Goal: Find specific page/section: Find specific page/section

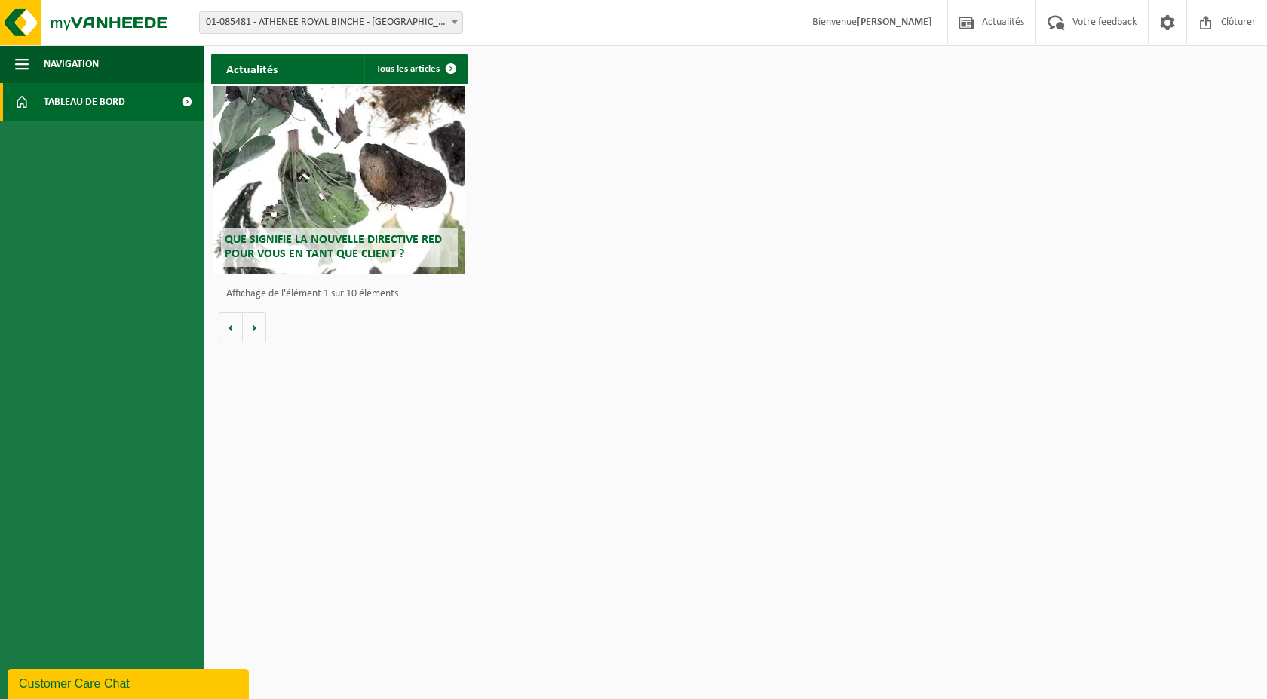
click at [242, 32] on span "01-085481 - ATHENEE ROYAL BINCHE - [GEOGRAPHIC_DATA]-[GEOGRAPHIC_DATA]-[GEOGRAP…" at bounding box center [331, 22] width 262 height 21
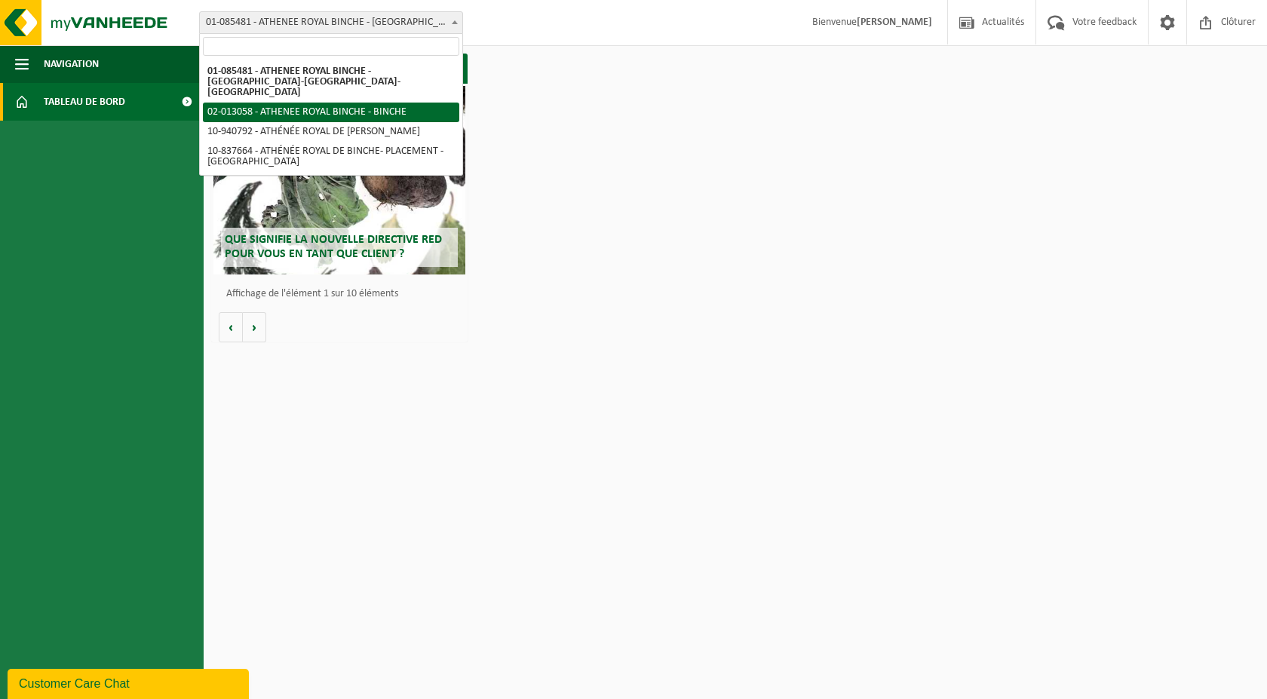
select select "89081"
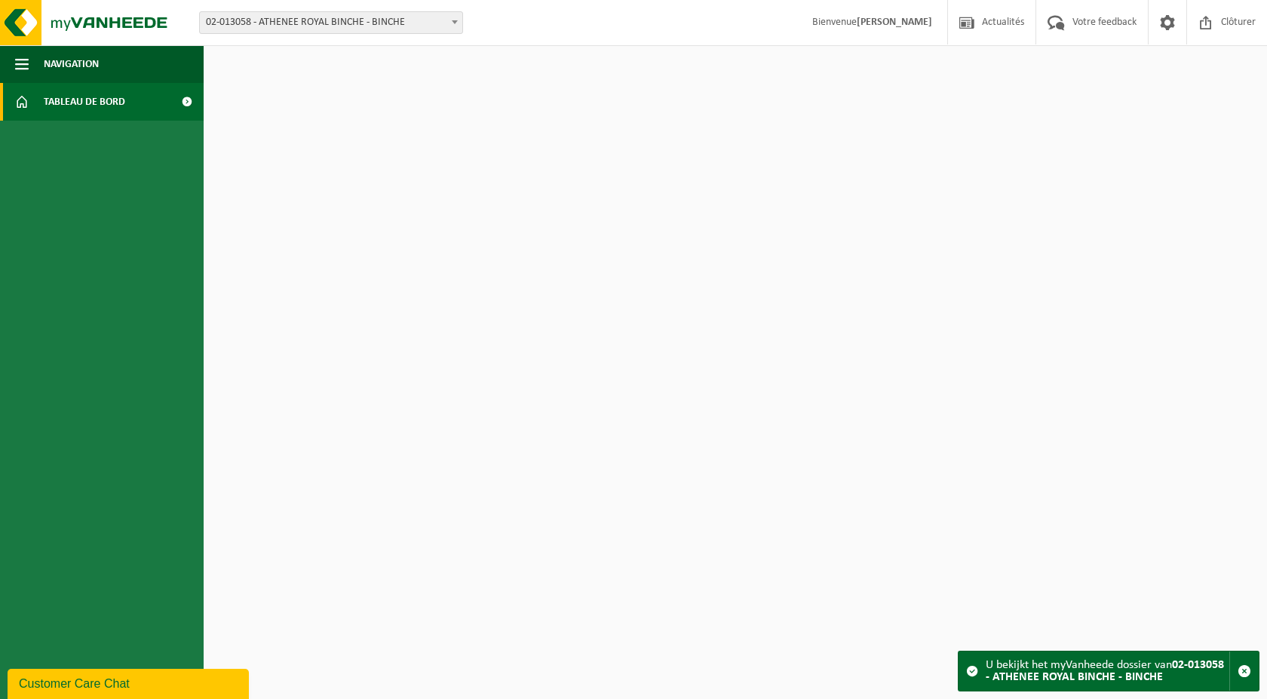
click at [302, 24] on span "02-013058 - ATHENEE ROYAL BINCHE - BINCHE" at bounding box center [331, 22] width 262 height 21
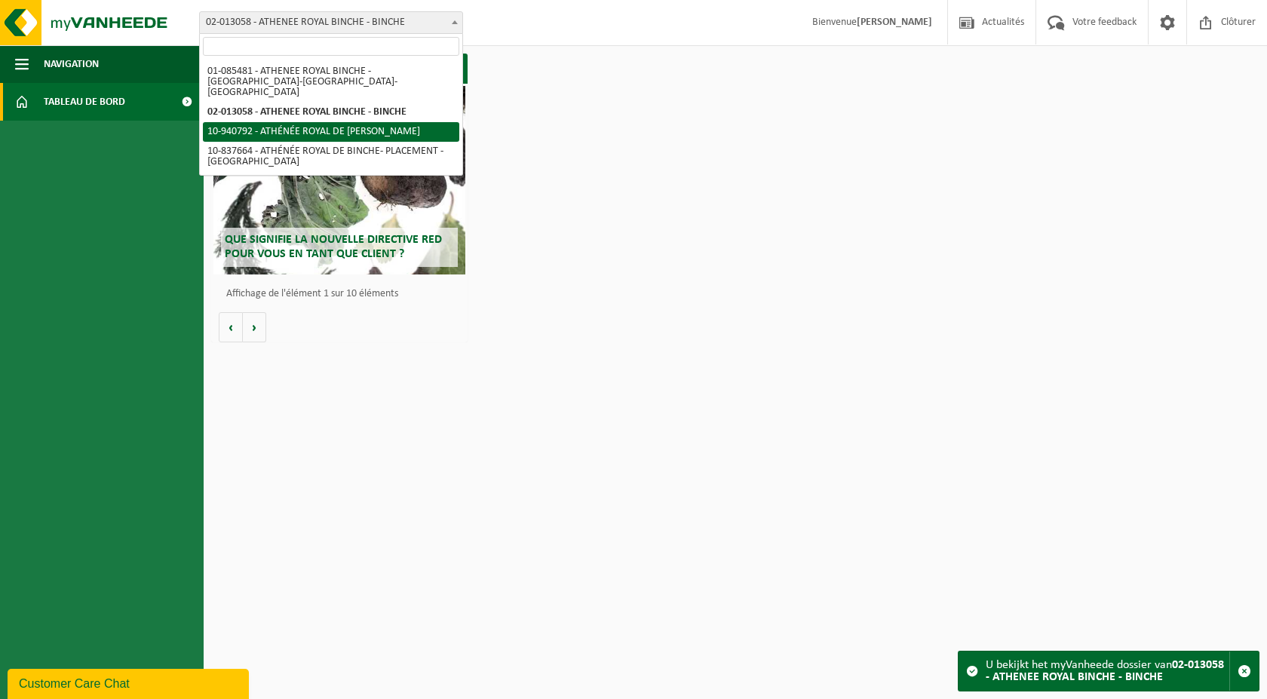
select select "139030"
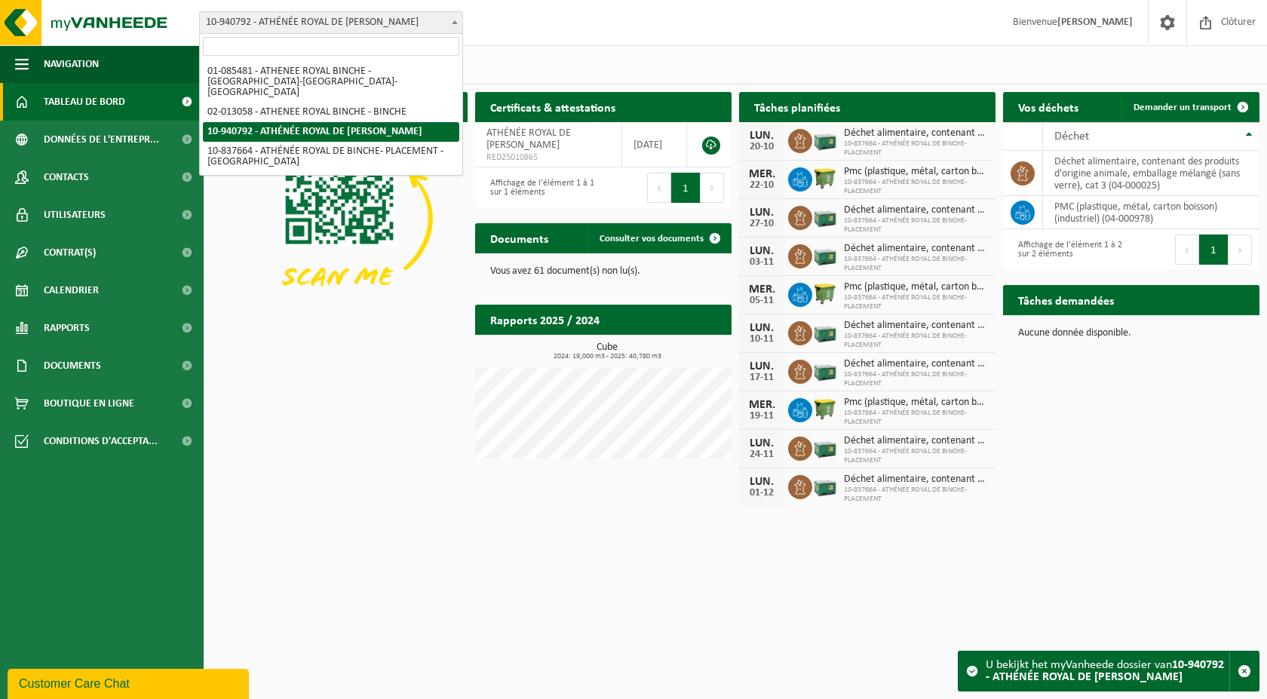
click at [288, 26] on span "10-940792 - ATHÉNÉE ROYAL DE [PERSON_NAME]" at bounding box center [331, 22] width 262 height 21
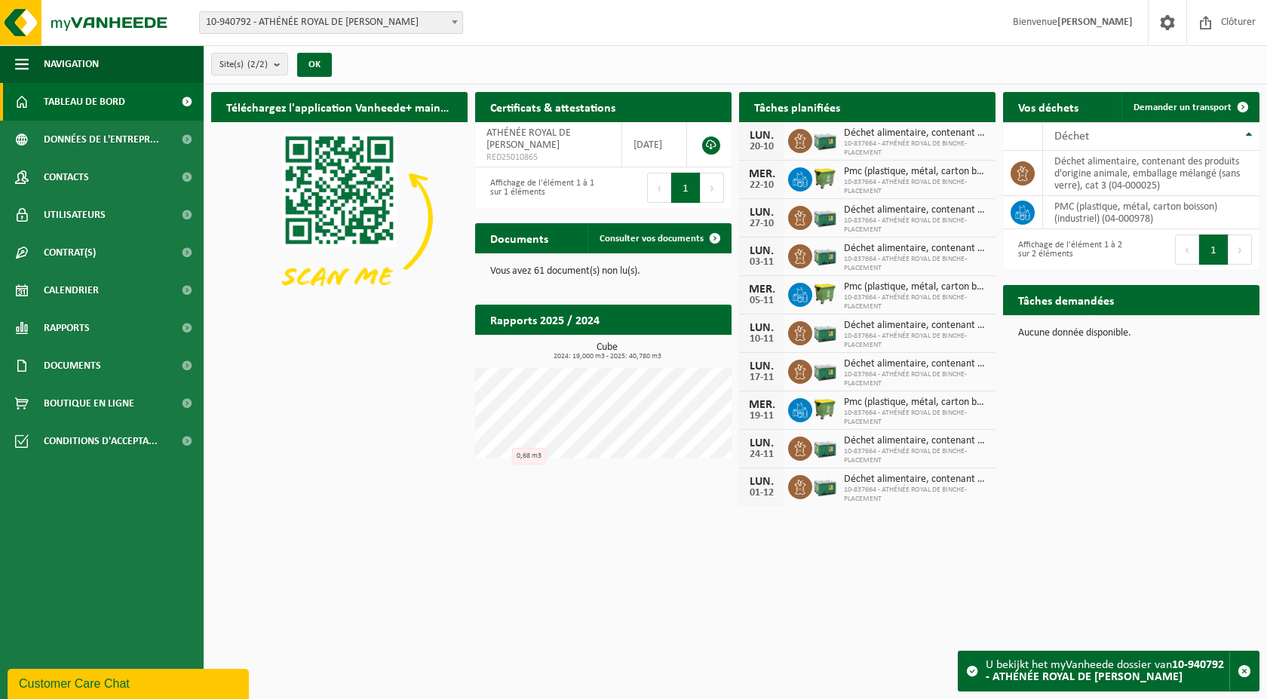
click at [491, 576] on html "Site: 01-085481 - ATHENEE ROYAL BINCHE - PÉRONNES-LEZ-BINCHE 02-013058 - ATHENE…" at bounding box center [633, 349] width 1267 height 699
click at [120, 677] on div "Customer Care Chat" at bounding box center [128, 684] width 219 height 18
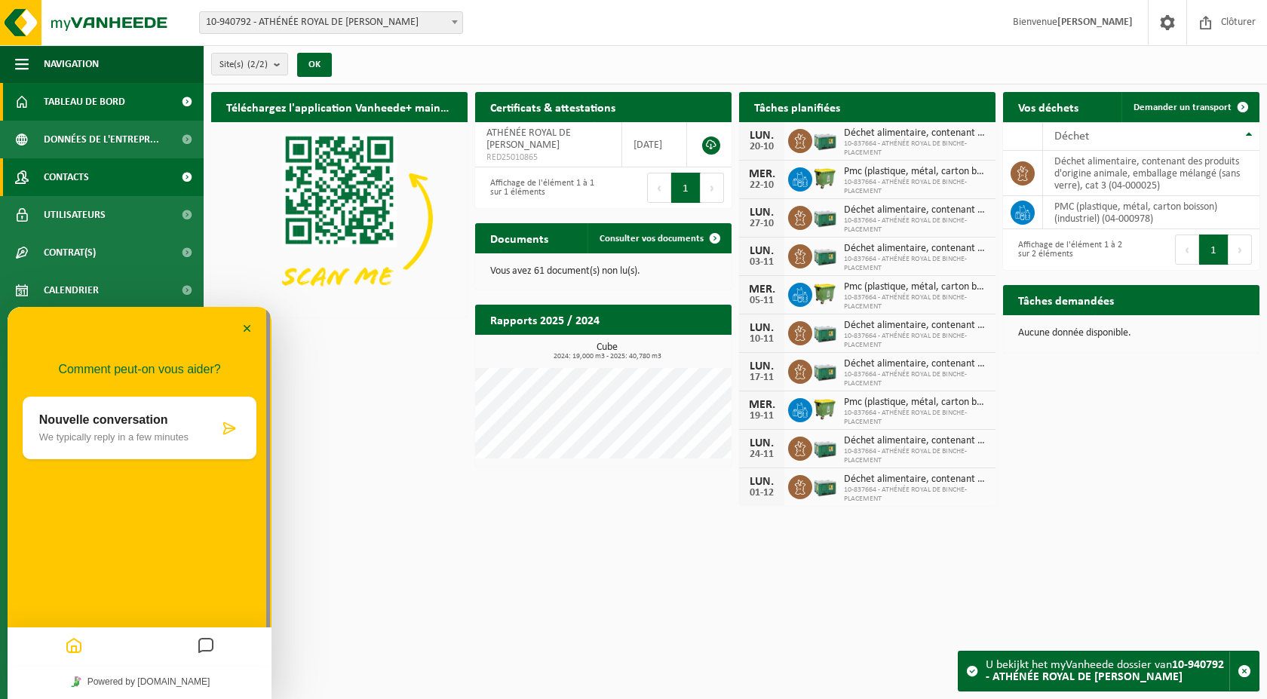
click at [54, 175] on span "Contacts" at bounding box center [66, 177] width 45 height 38
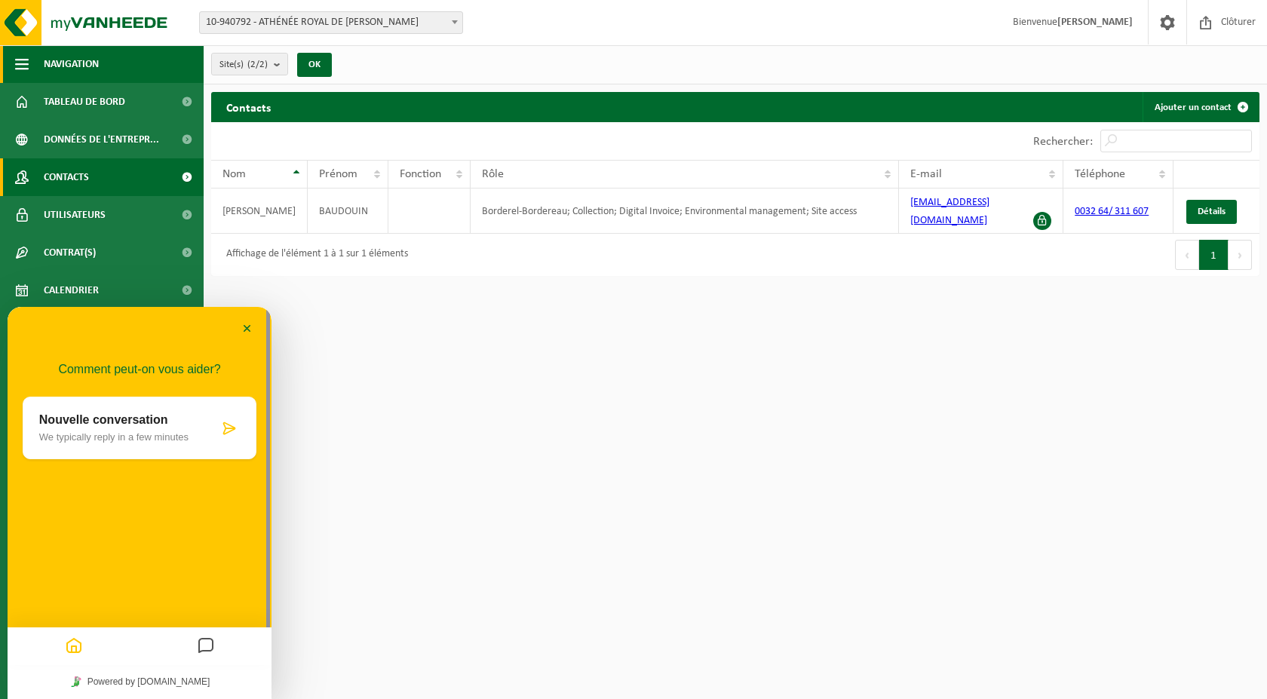
click at [57, 60] on span "Navigation" at bounding box center [71, 64] width 55 height 38
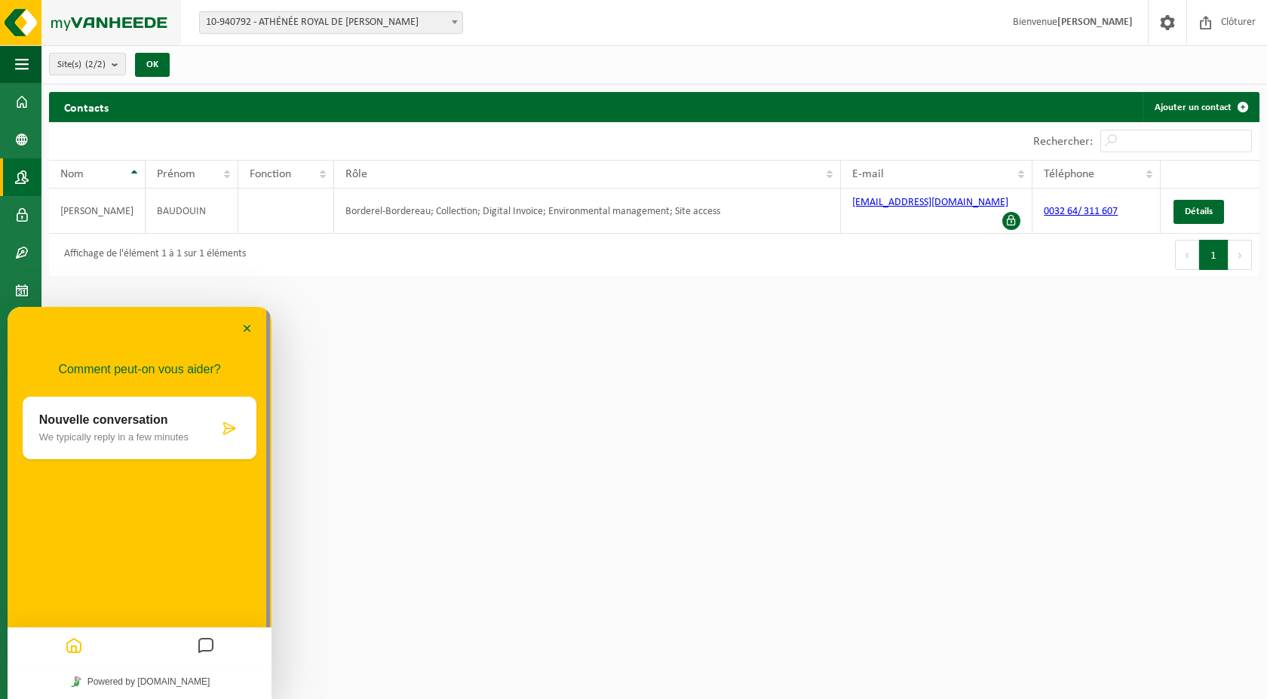
click at [72, 25] on img at bounding box center [90, 22] width 181 height 45
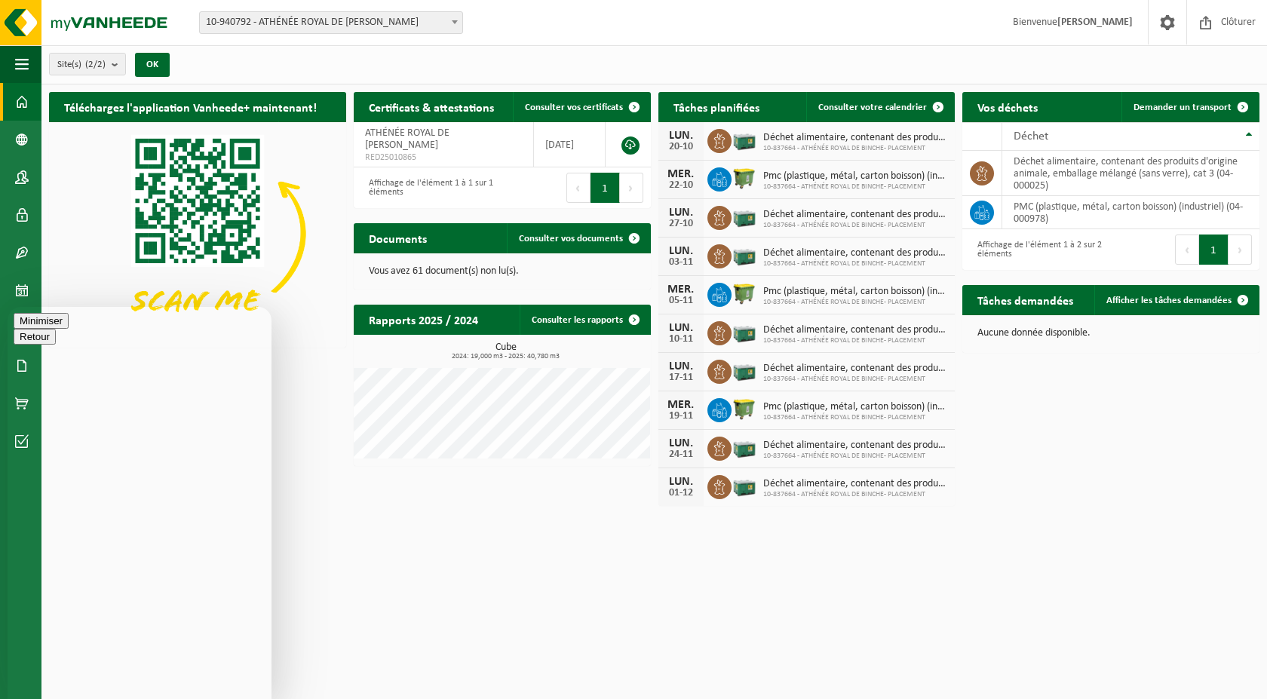
click at [69, 327] on button "Minimiser" at bounding box center [41, 321] width 55 height 16
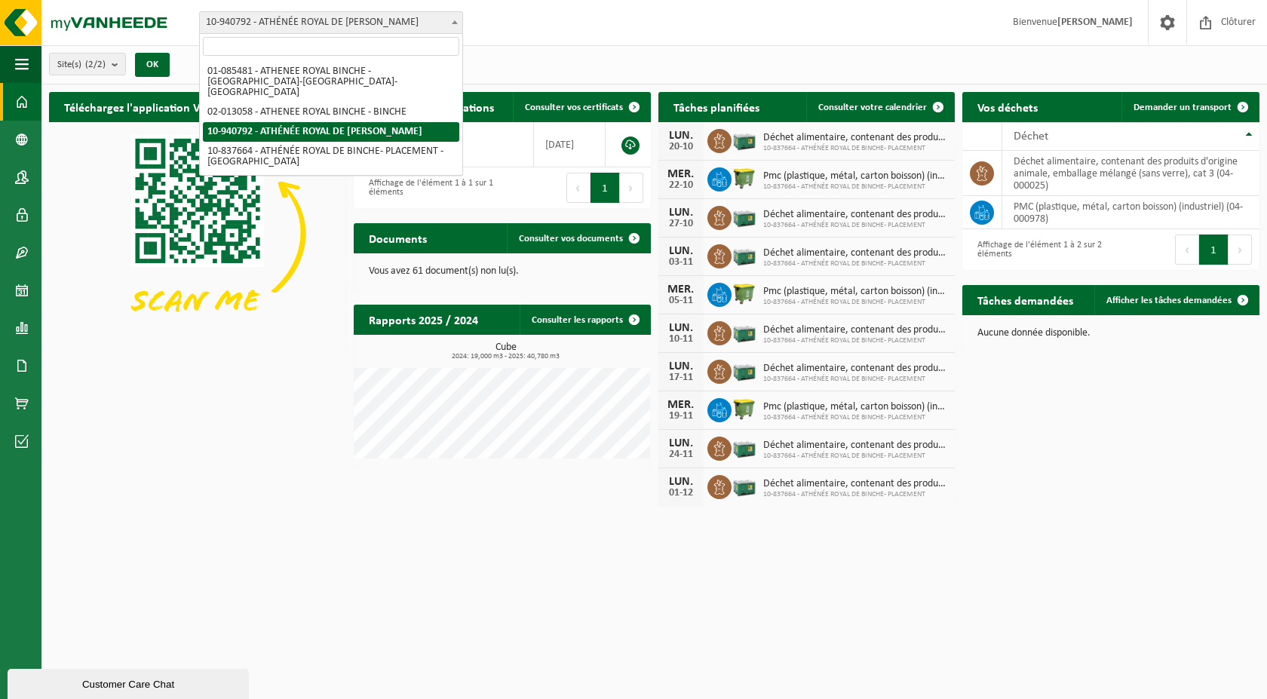
click at [300, 20] on span "10-940792 - ATHÉNÉE ROYAL DE [PERSON_NAME]" at bounding box center [331, 22] width 262 height 21
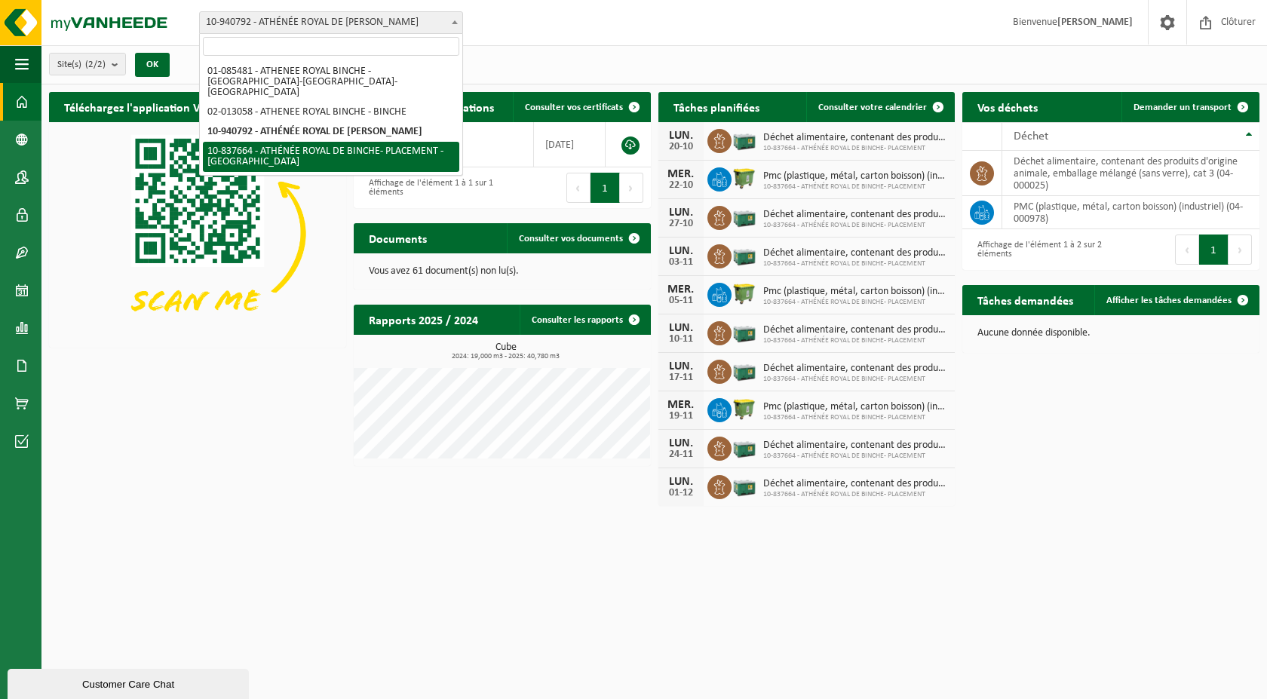
select select "139002"
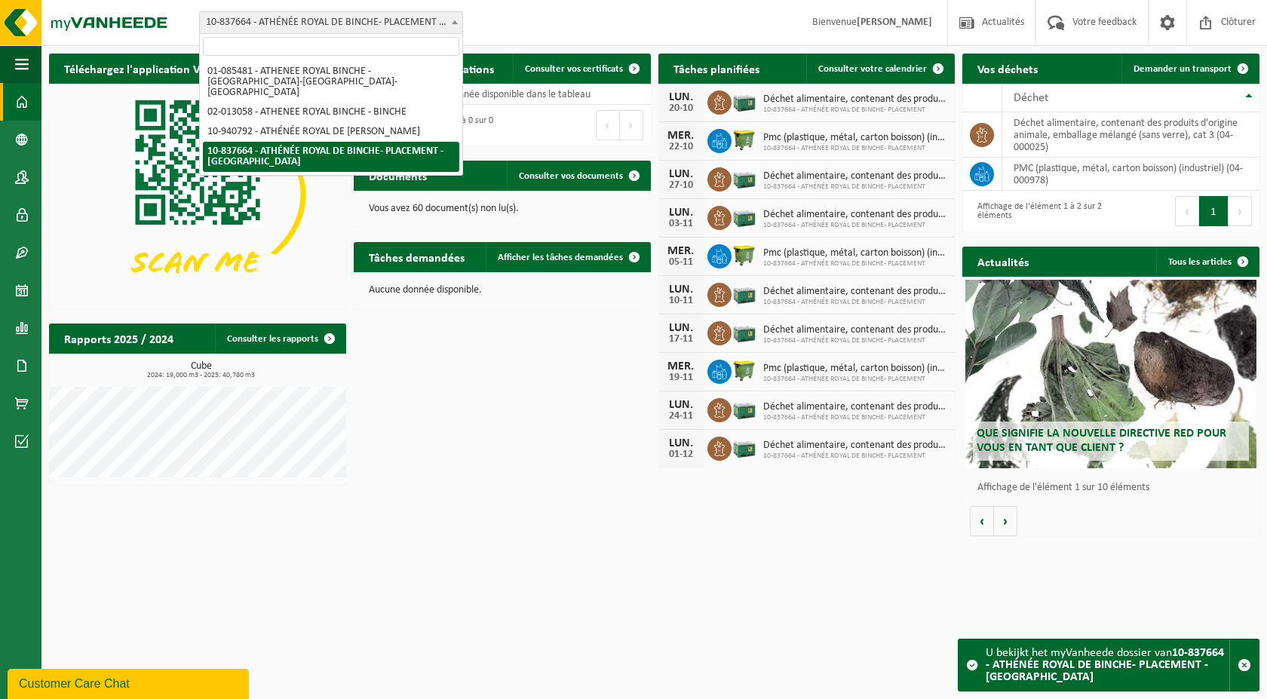
click at [313, 19] on span "10-837664 - ATHÉNÉE ROYAL DE BINCHE- PLACEMENT - [GEOGRAPHIC_DATA]" at bounding box center [331, 22] width 262 height 21
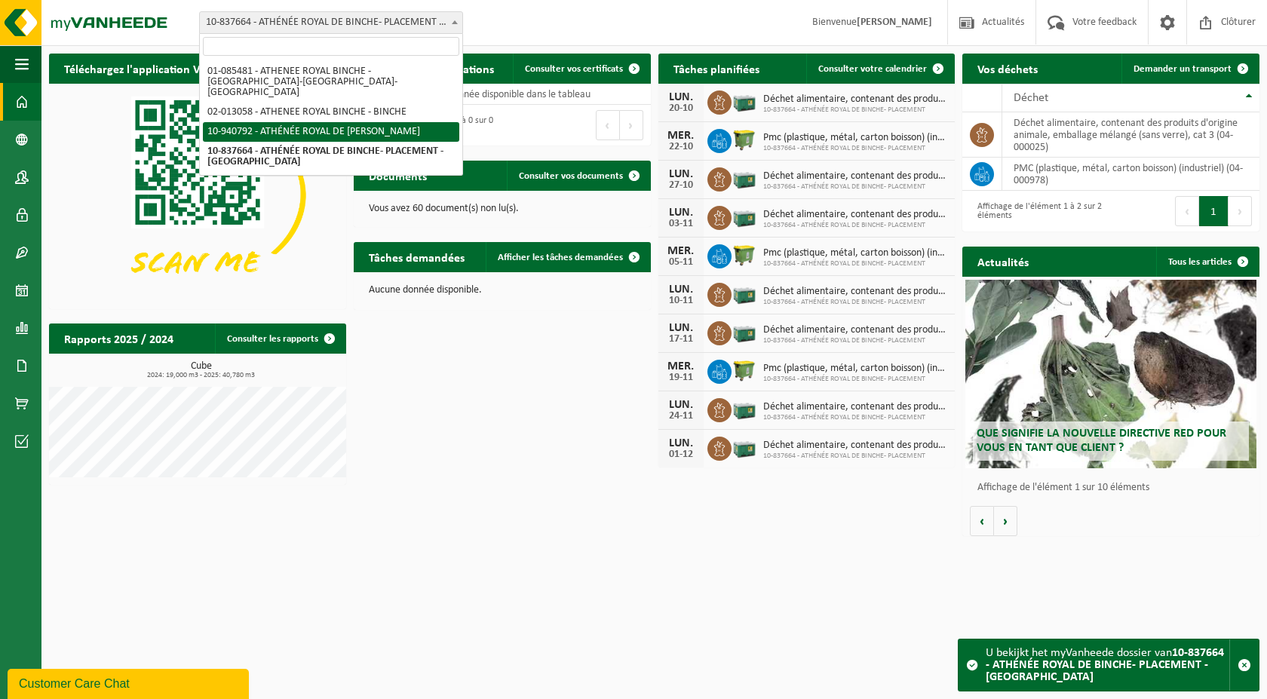
select select "139030"
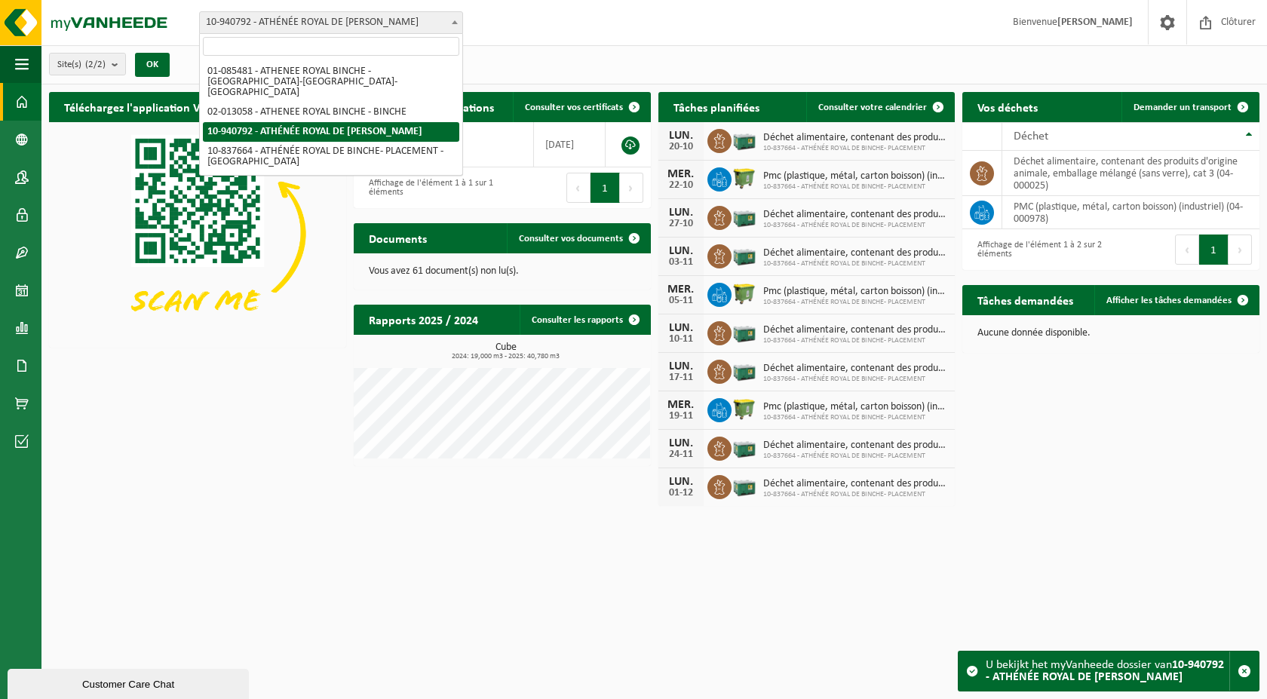
click at [333, 27] on span "10-940792 - ATHÉNÉE ROYAL DE [PERSON_NAME]" at bounding box center [331, 22] width 262 height 21
click at [336, 23] on span "10-940792 - ATHÉNÉE ROYAL DE [PERSON_NAME]" at bounding box center [331, 22] width 262 height 21
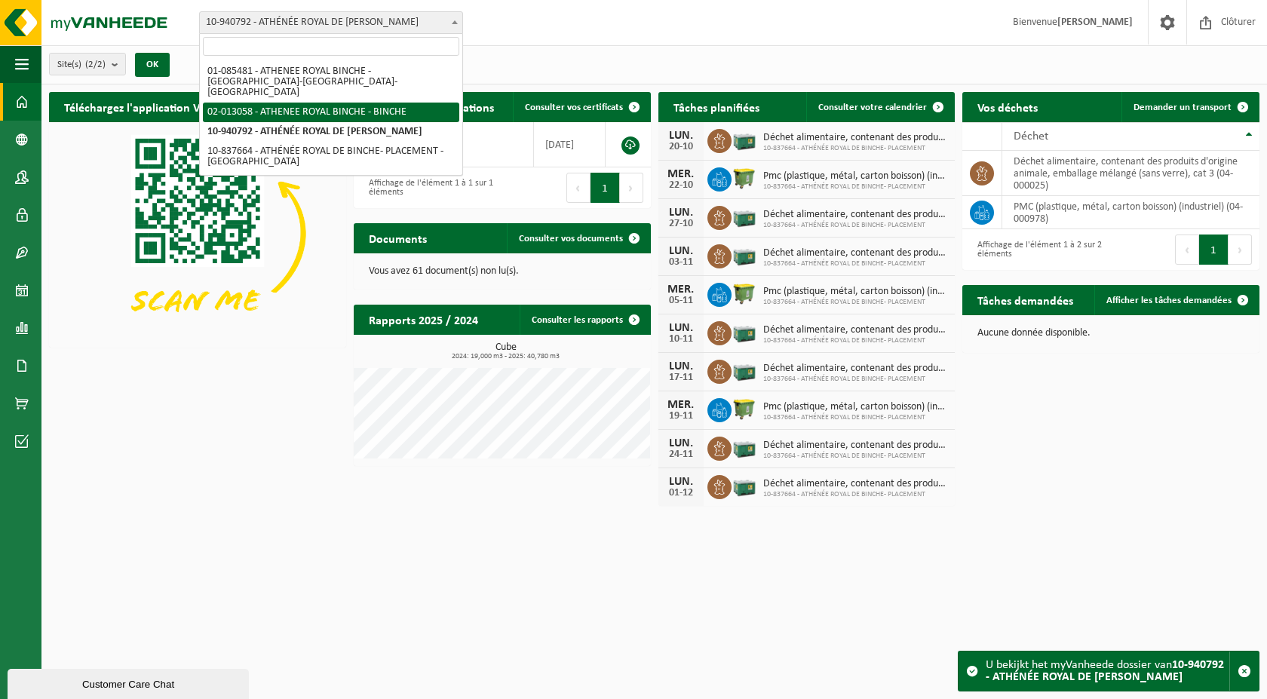
select select "89081"
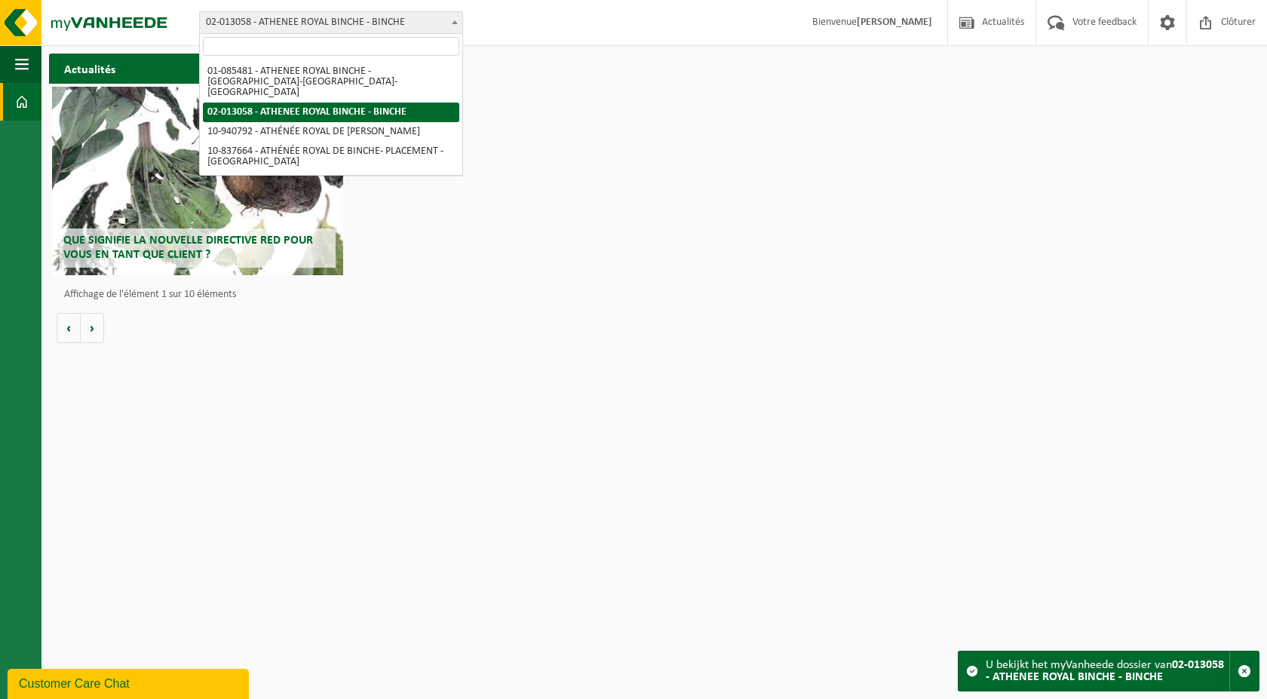
click at [319, 19] on span "02-013058 - ATHENEE ROYAL BINCHE - BINCHE" at bounding box center [331, 22] width 262 height 21
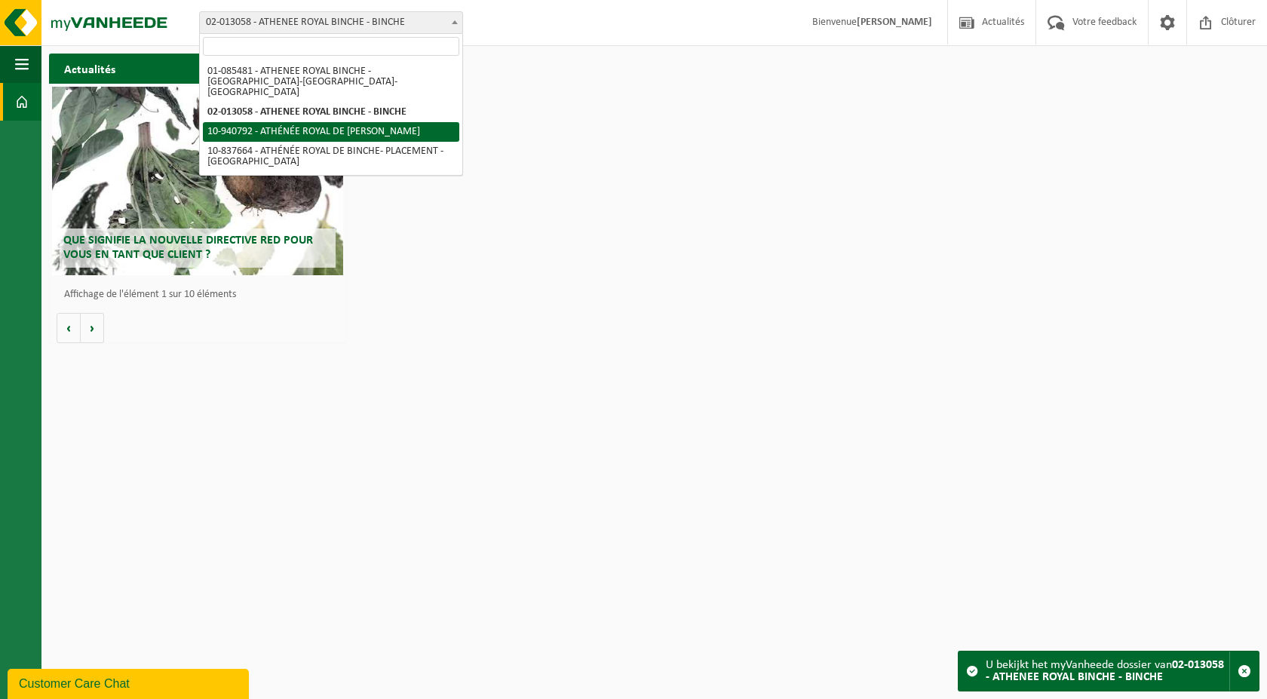
select select "139030"
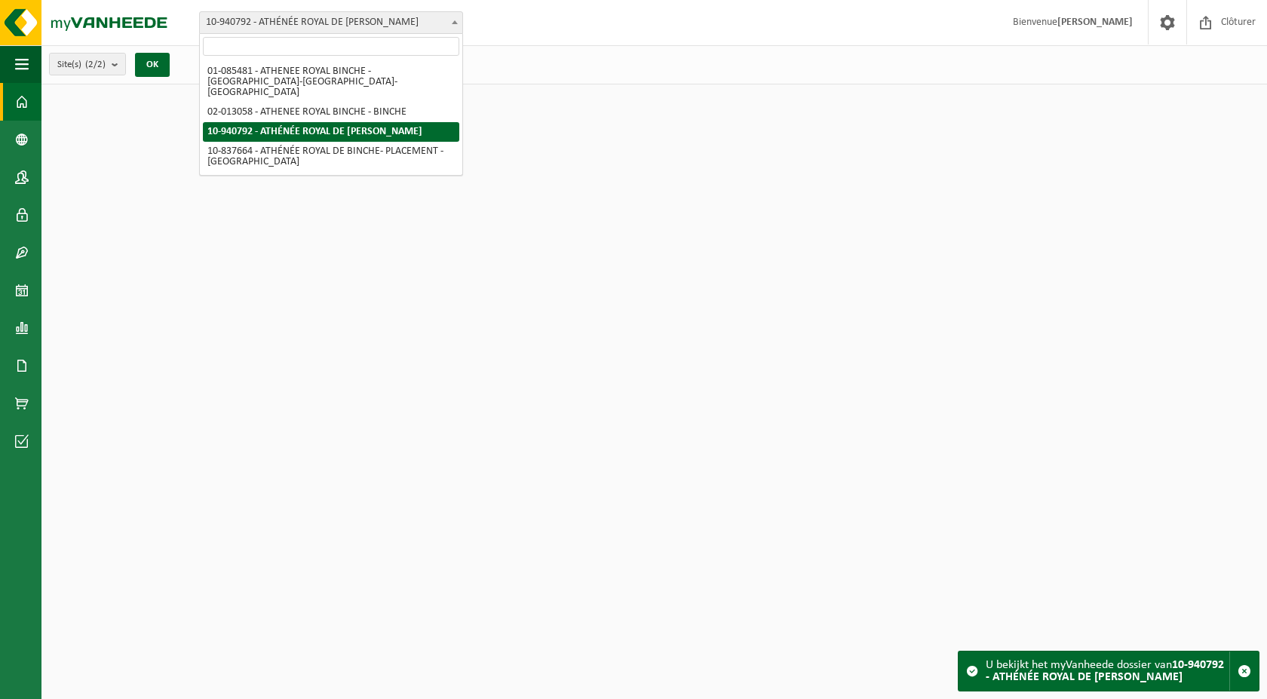
click at [311, 29] on span "10-940792 - ATHÉNÉE ROYAL DE [PERSON_NAME]" at bounding box center [331, 22] width 262 height 21
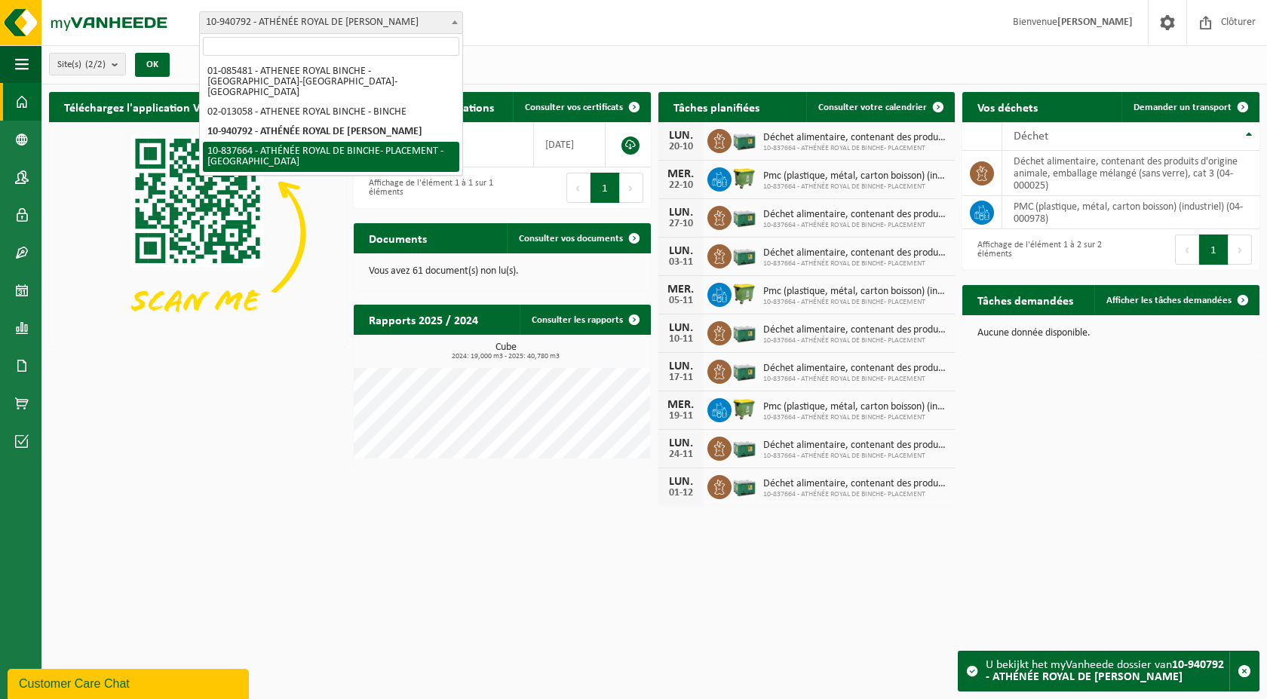
select select "139002"
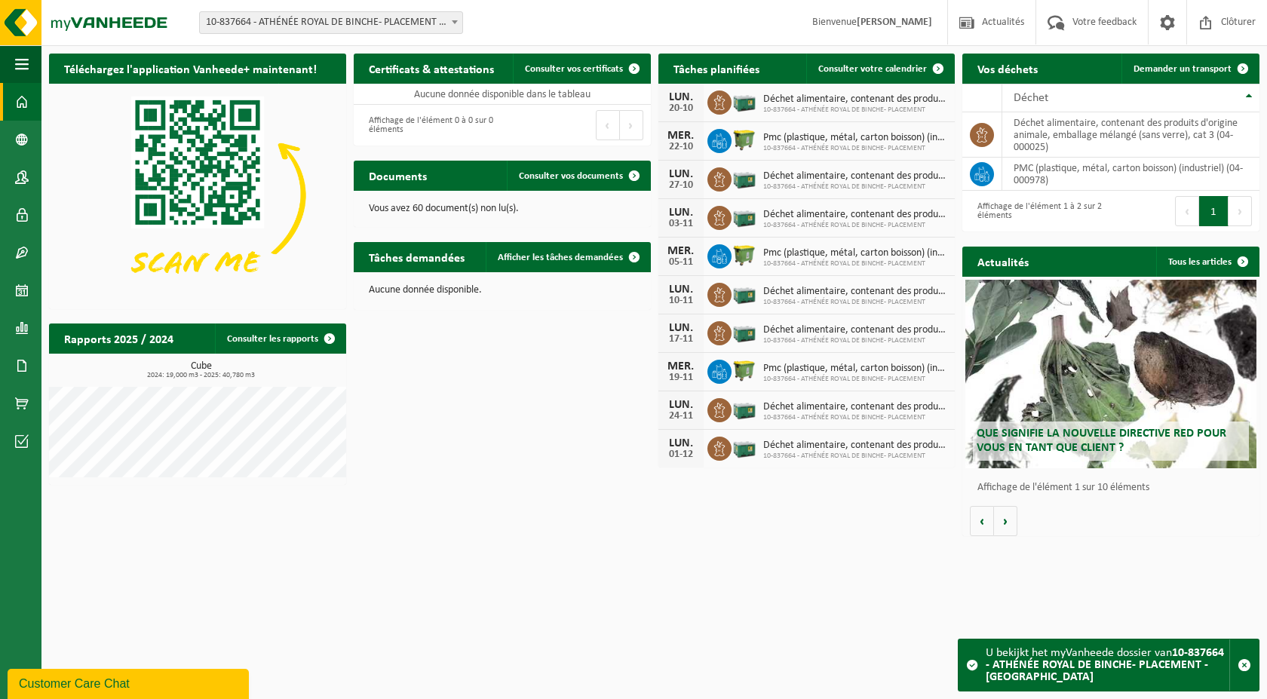
click at [311, 25] on span "10-837664 - ATHÉNÉE ROYAL DE BINCHE- PLACEMENT - [GEOGRAPHIC_DATA]" at bounding box center [331, 22] width 262 height 21
click at [1071, 672] on div "U bekijkt het myVanheede dossier van 10-837664 - ATHÉNÉE ROYAL DE BINCHE- PLACE…" at bounding box center [1108, 665] width 244 height 51
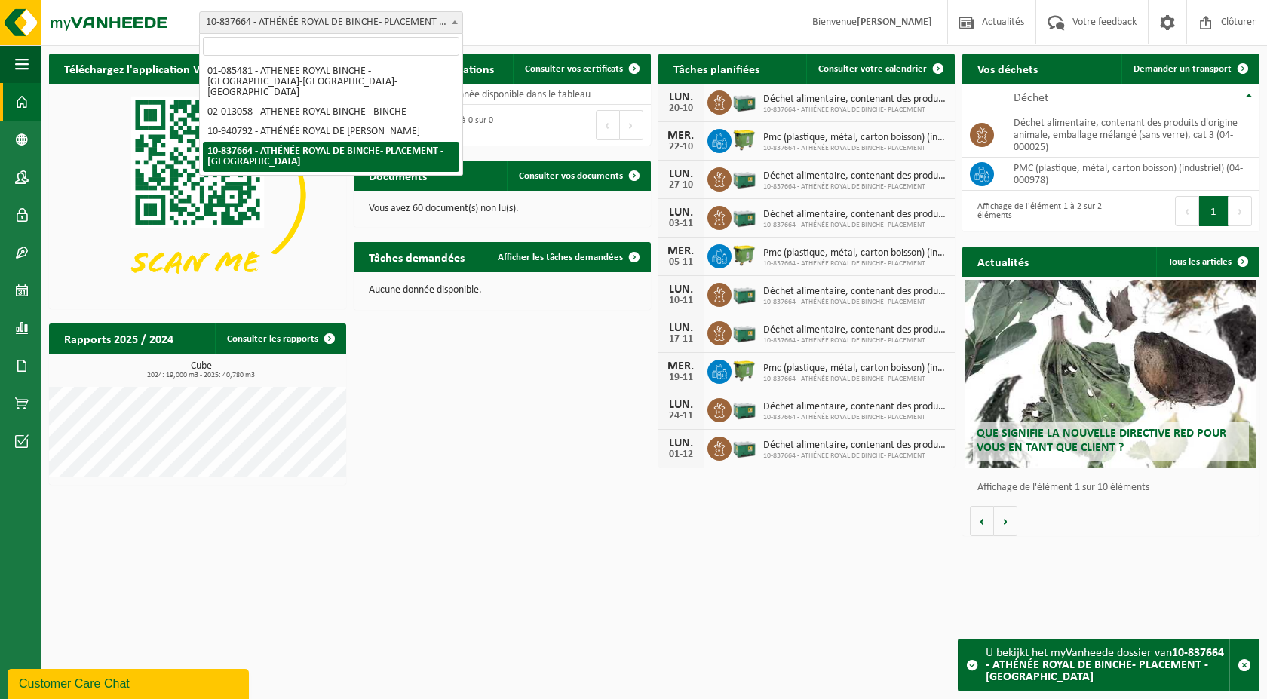
click at [299, 21] on span "10-837664 - ATHÉNÉE ROYAL DE BINCHE- PLACEMENT - [GEOGRAPHIC_DATA]" at bounding box center [331, 22] width 262 height 21
click at [281, 25] on span "10-837664 - ATHÉNÉE ROYAL DE BINCHE- PLACEMENT - [GEOGRAPHIC_DATA]" at bounding box center [331, 22] width 262 height 21
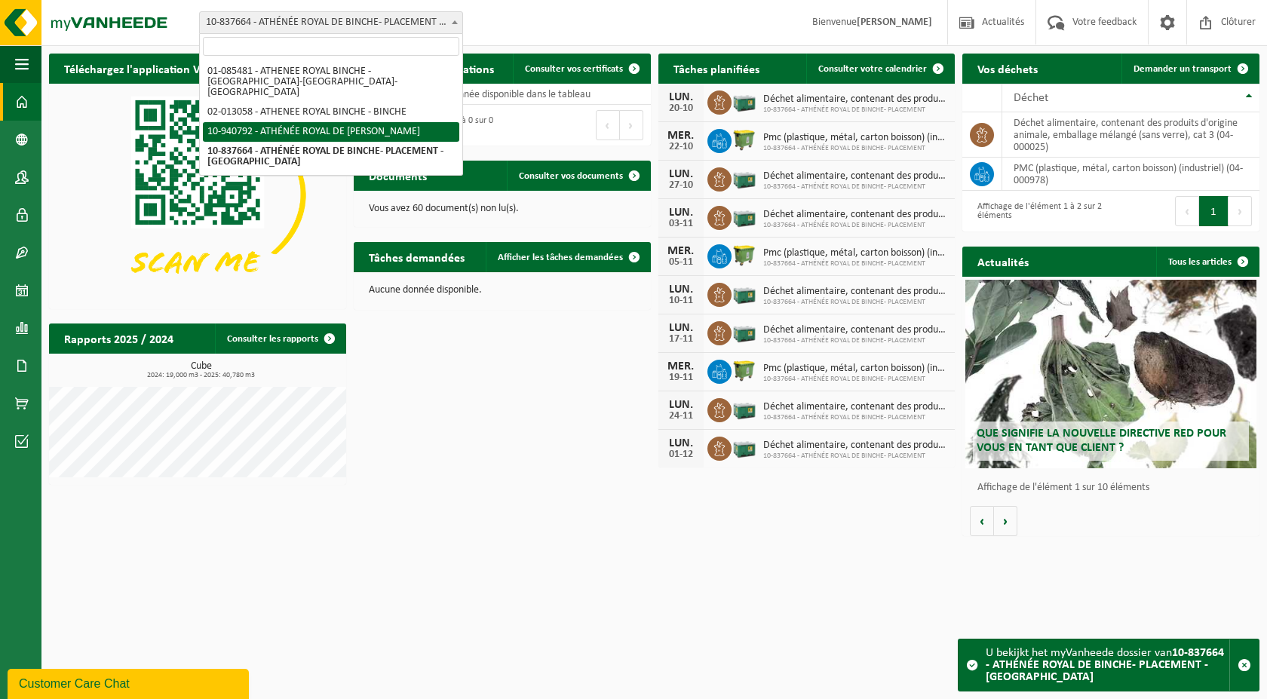
select select "139030"
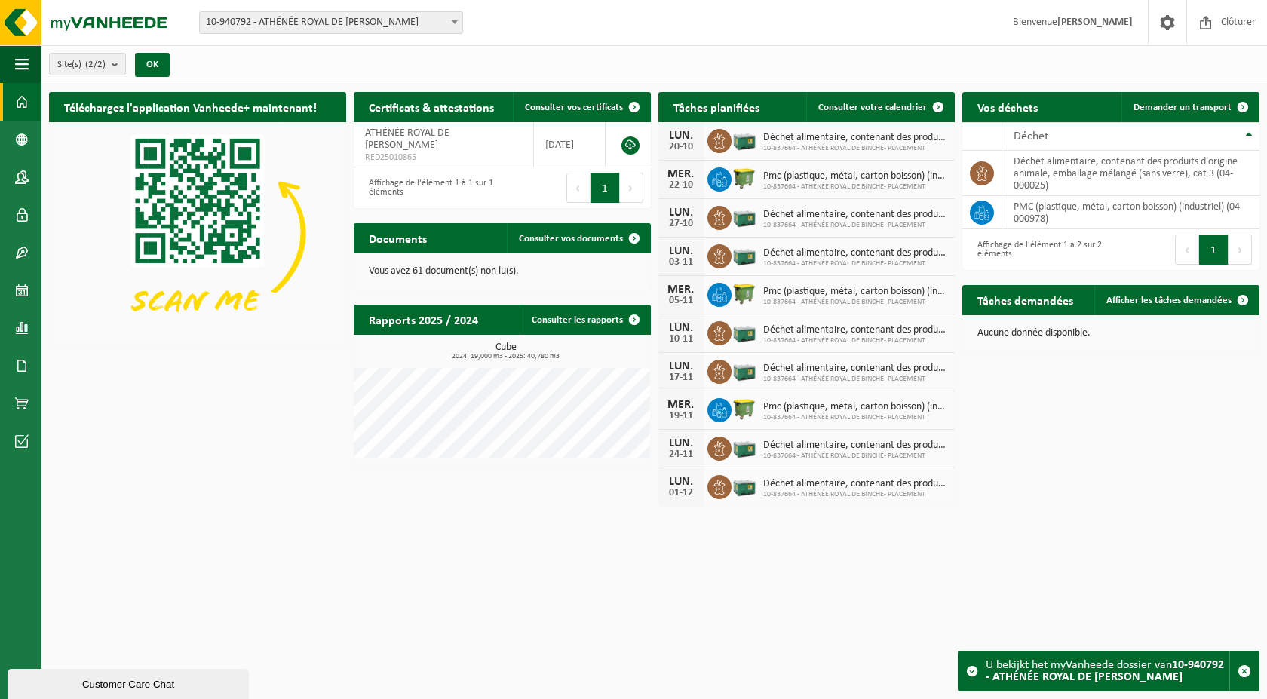
click at [293, 25] on span "10-940792 - ATHÉNÉE ROYAL DE [PERSON_NAME]" at bounding box center [331, 22] width 262 height 21
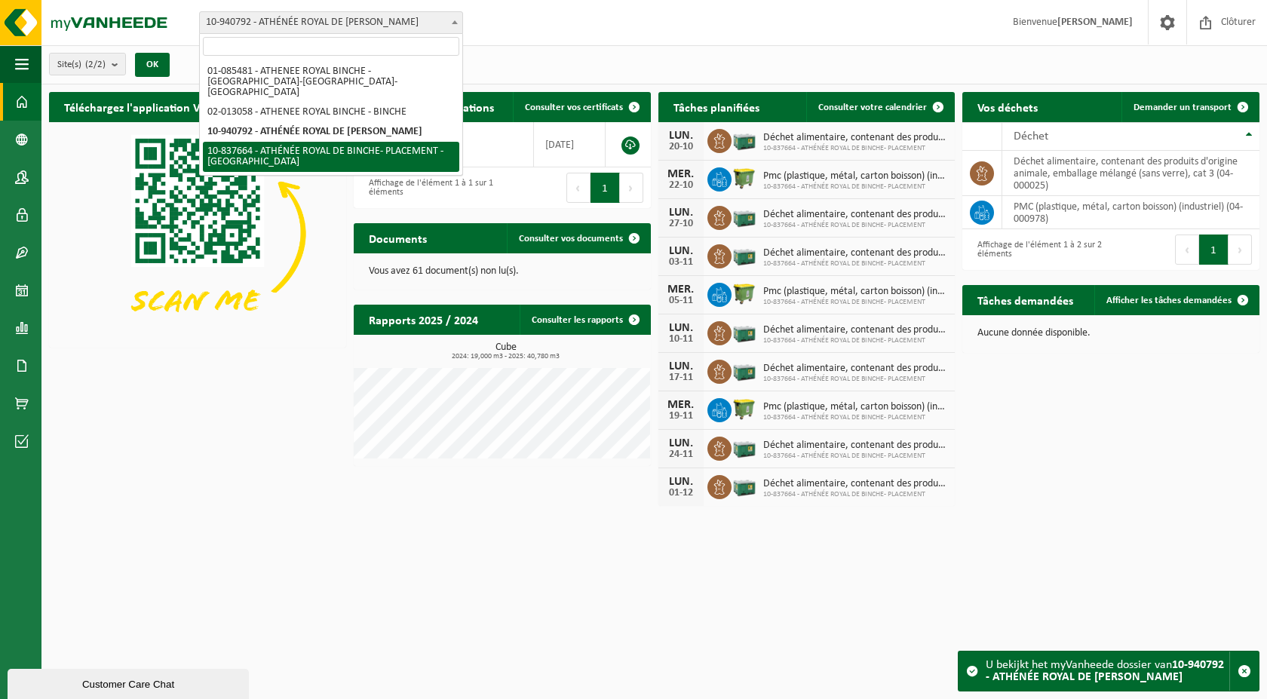
click at [313, 499] on div "Téléchargez l'application Vanheede+ maintenant! Cachez Certificats & attestatio…" at bounding box center [654, 298] width 1218 height 429
